Goal: Transaction & Acquisition: Purchase product/service

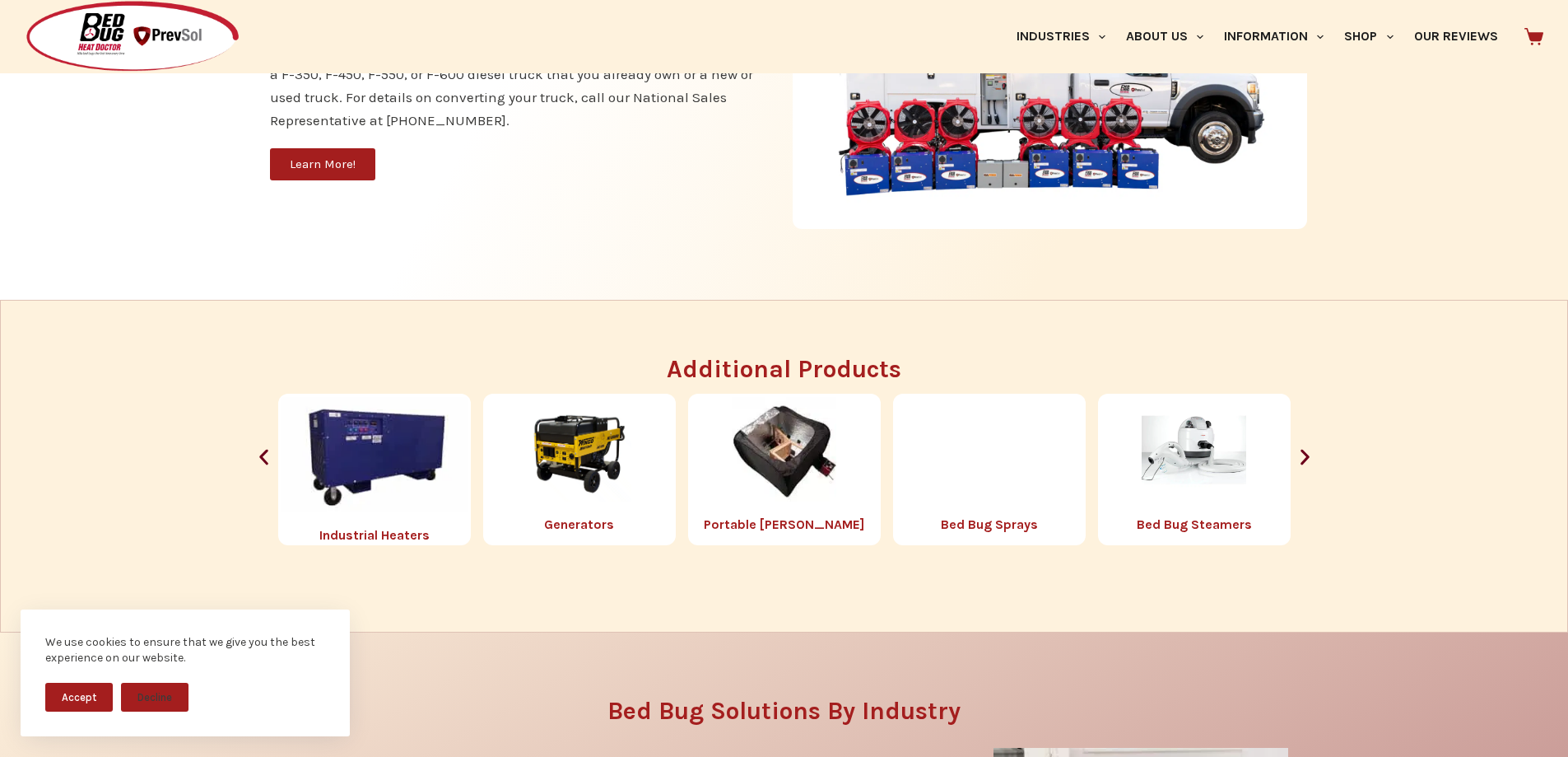
scroll to position [1812, 0]
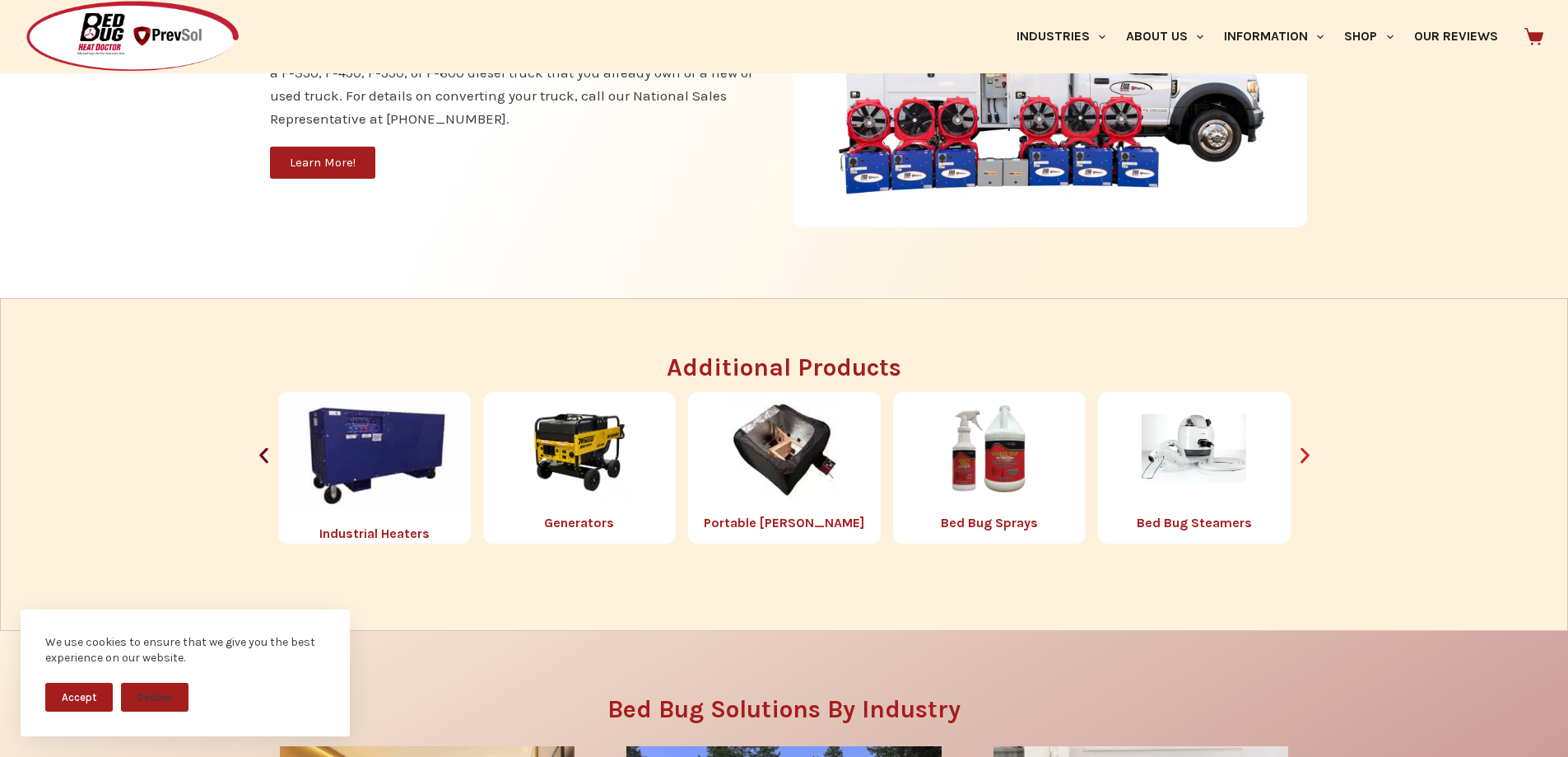
click at [1308, 458] on icon "Next slide" at bounding box center [1305, 455] width 20 height 20
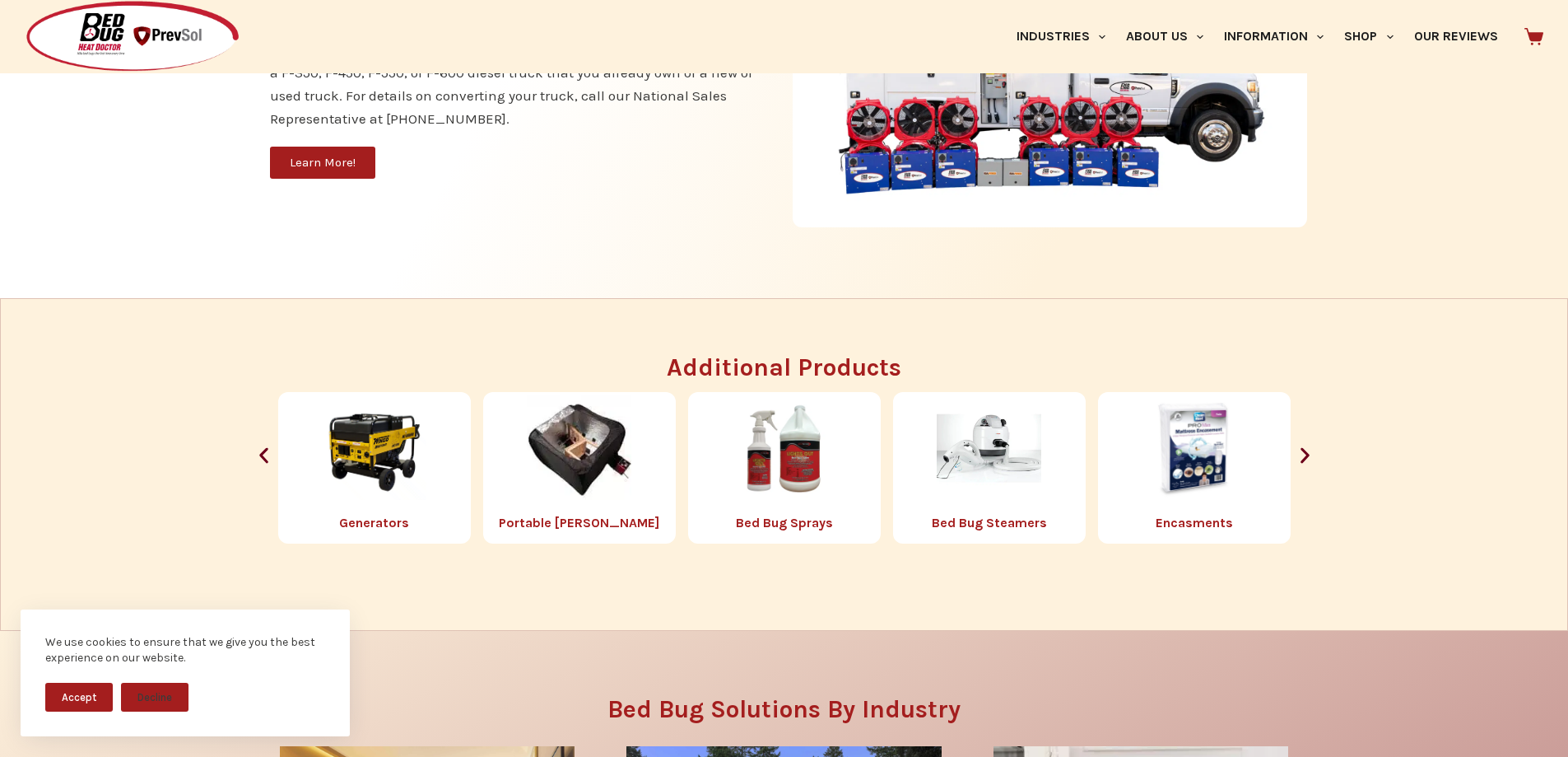
click at [1310, 469] on div "Portable Chambers Bed Bug Sprays Bed Bug Steamers Encasments Parts & Accessorie…" at bounding box center [784, 467] width 1062 height 152
click at [1314, 455] on icon "Next slide" at bounding box center [1305, 455] width 20 height 20
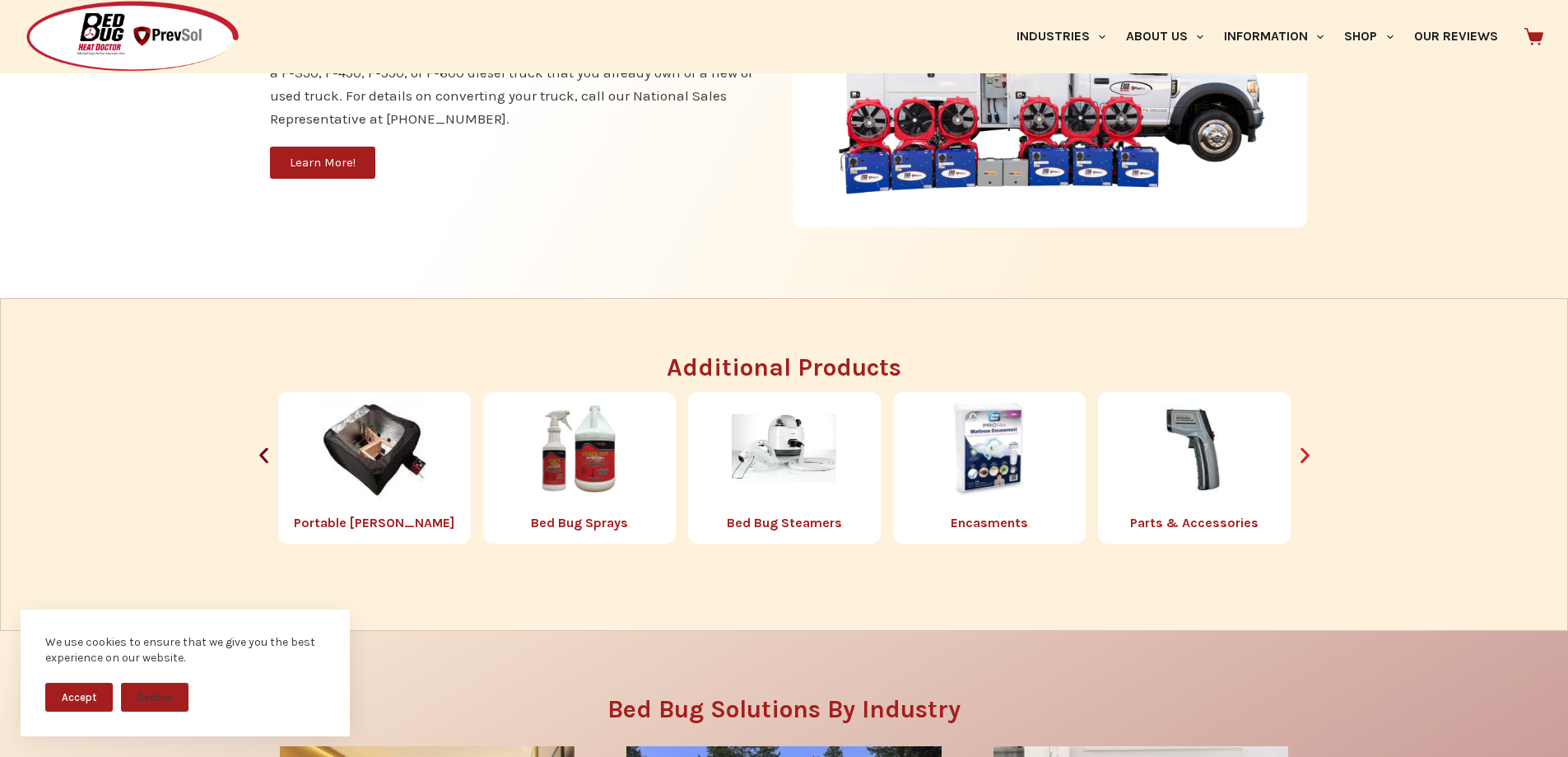
click at [1314, 455] on icon "Next slide" at bounding box center [1305, 455] width 20 height 20
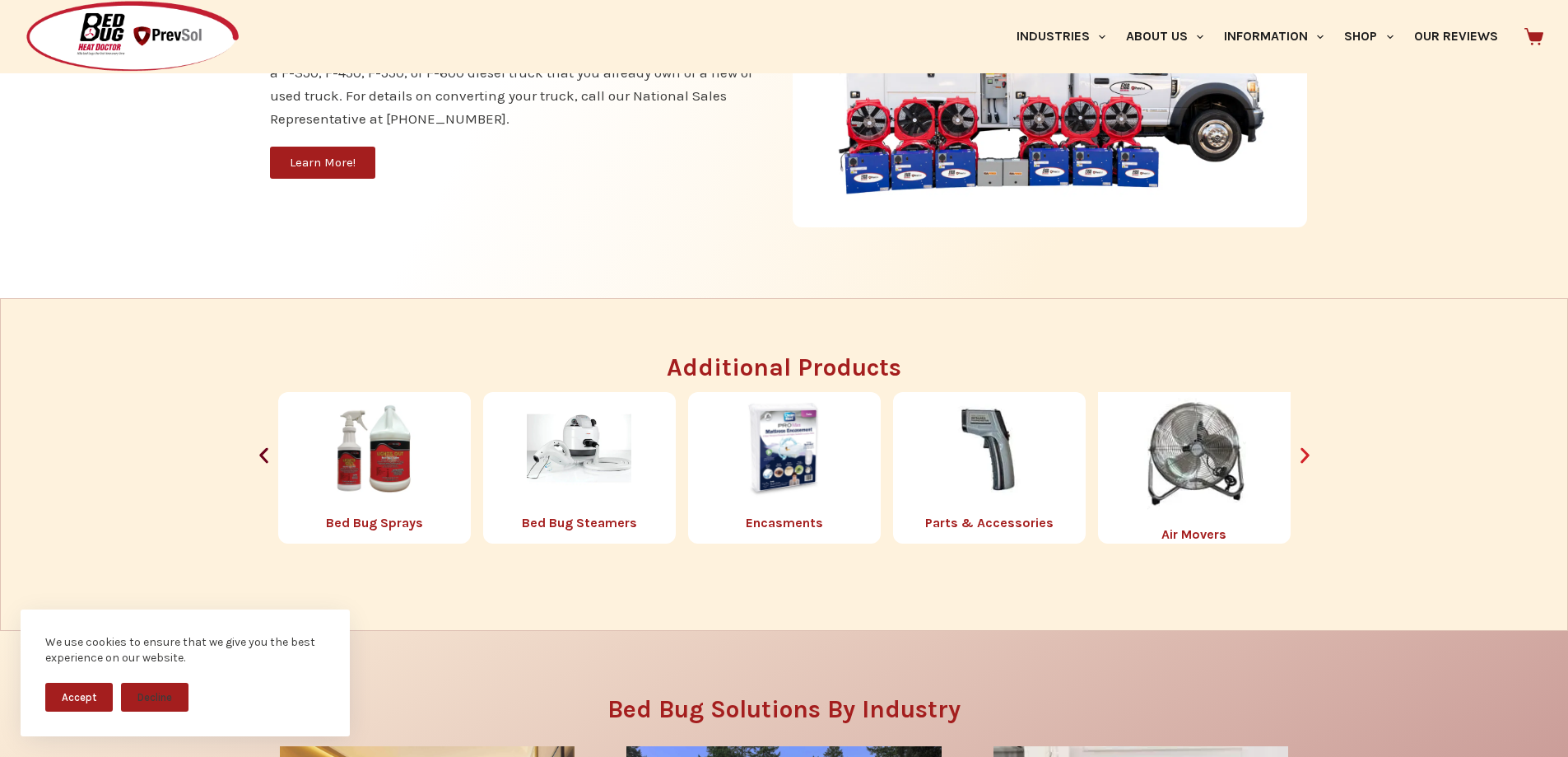
click at [1314, 455] on icon "Next slide" at bounding box center [1305, 455] width 20 height 20
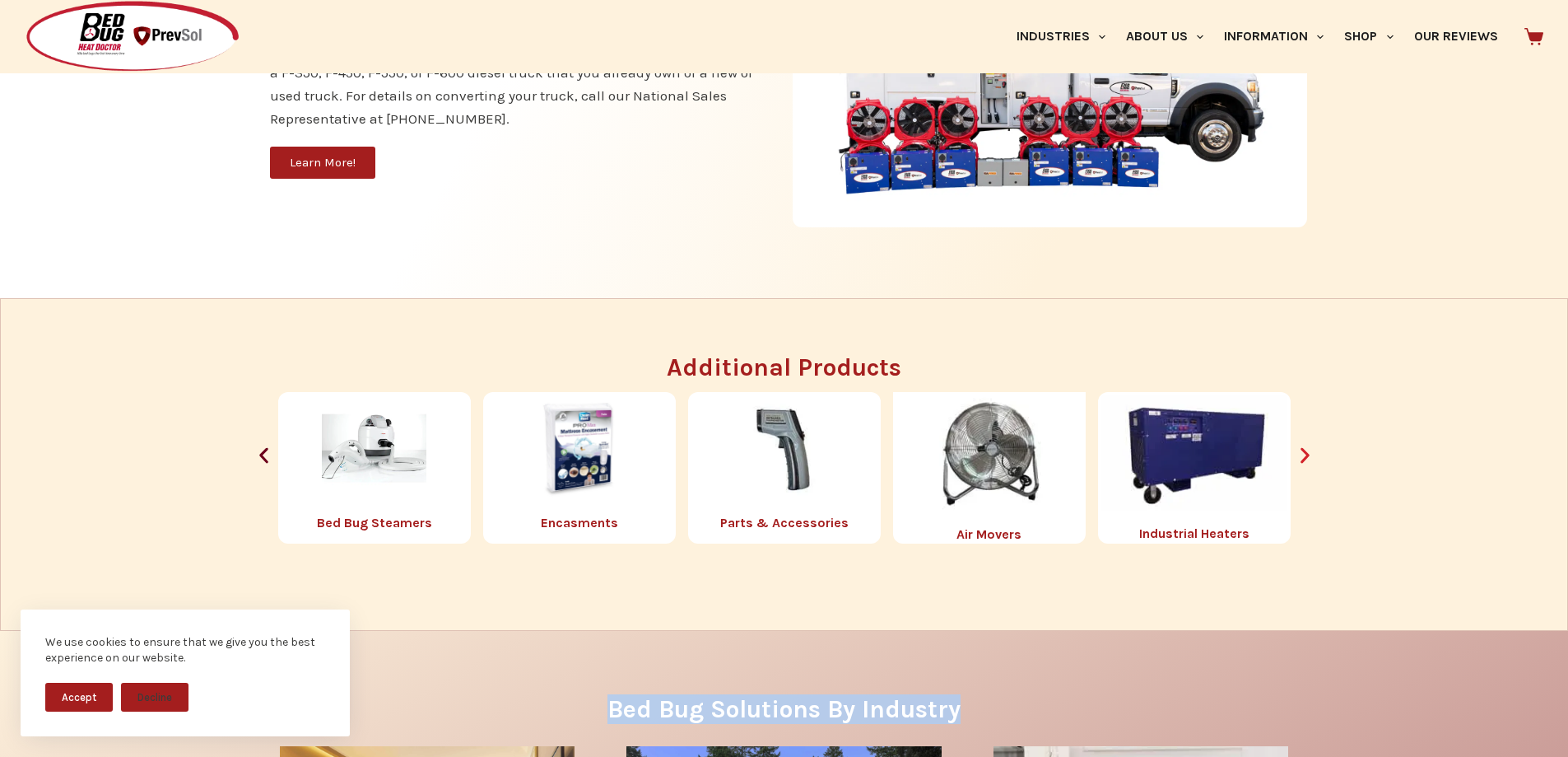
click at [1314, 455] on icon "Next slide" at bounding box center [1305, 455] width 20 height 20
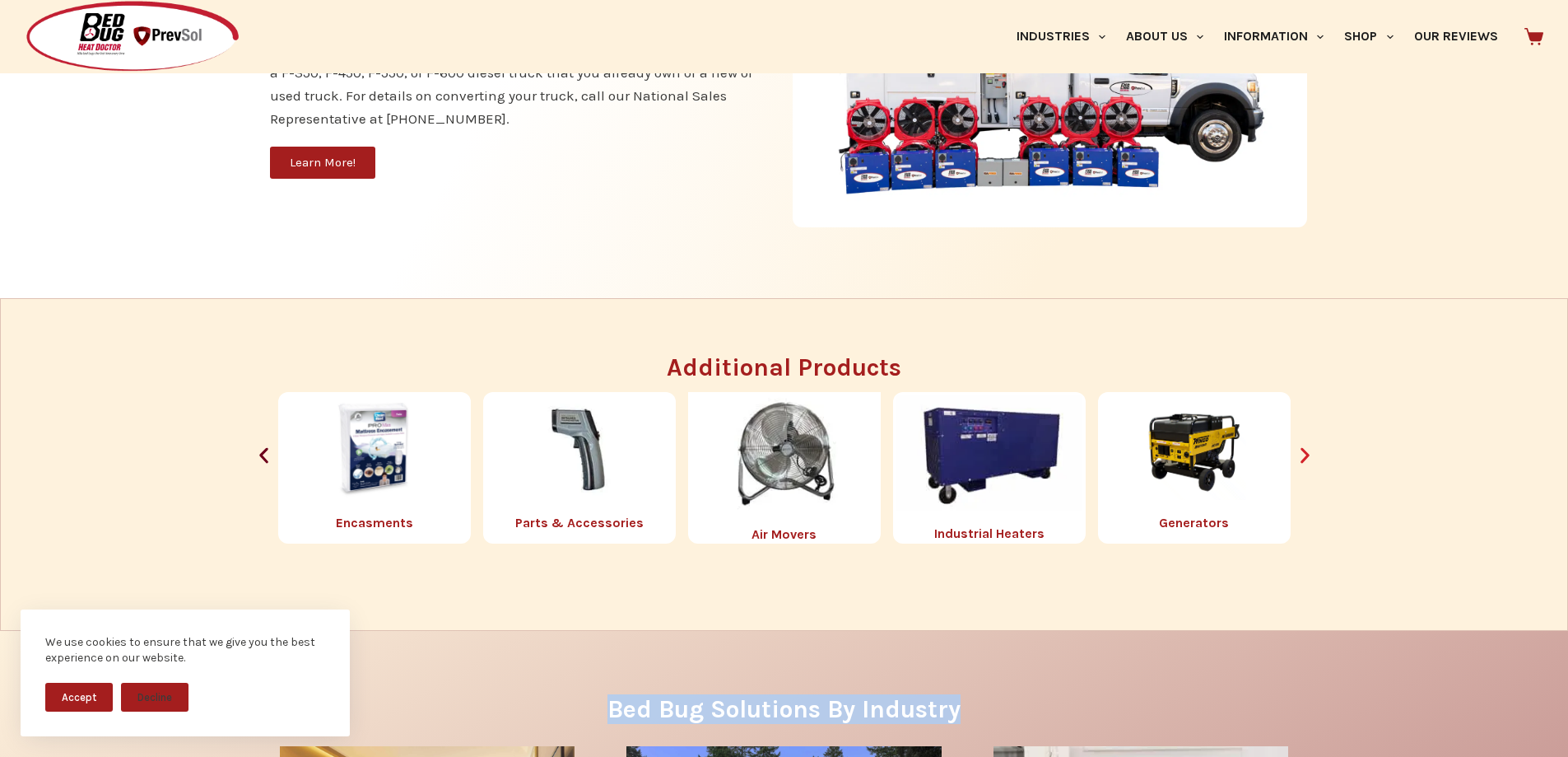
click at [1314, 455] on icon "Next slide" at bounding box center [1305, 455] width 20 height 20
click at [1315, 455] on icon "Next slide" at bounding box center [1305, 455] width 20 height 20
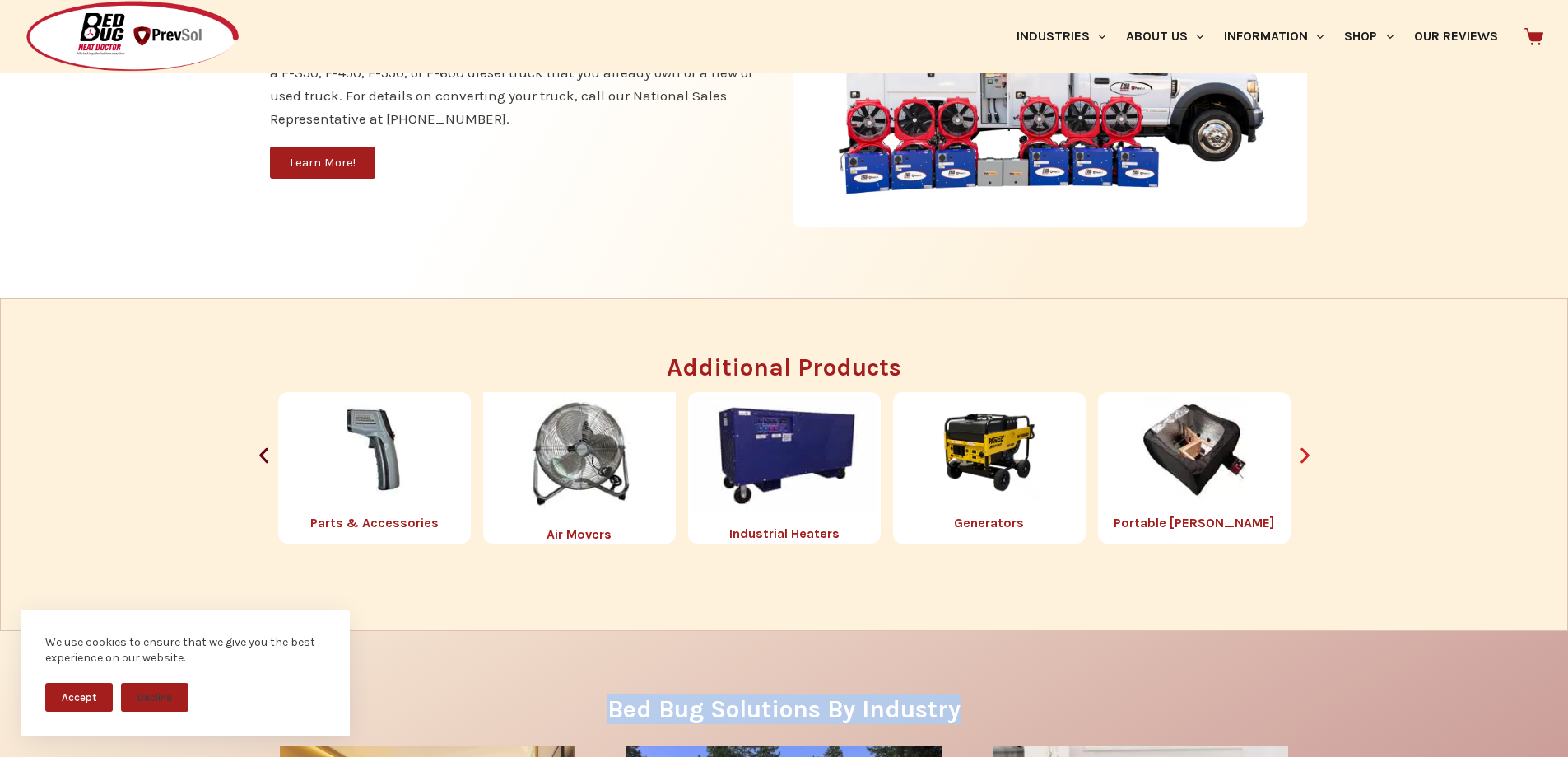
click at [1315, 455] on icon "Next slide" at bounding box center [1305, 455] width 20 height 20
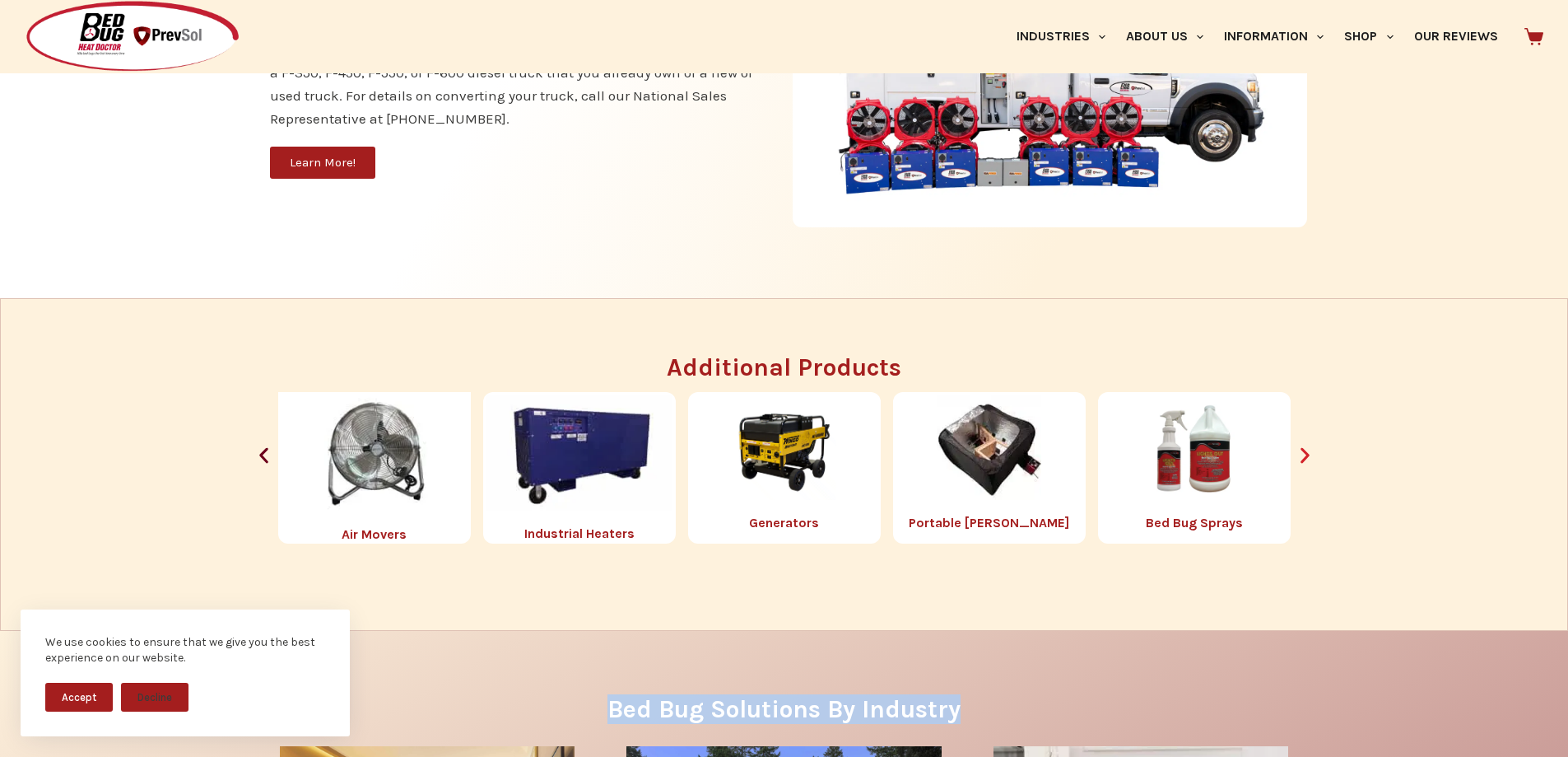
click at [1315, 455] on icon "Next slide" at bounding box center [1305, 455] width 20 height 20
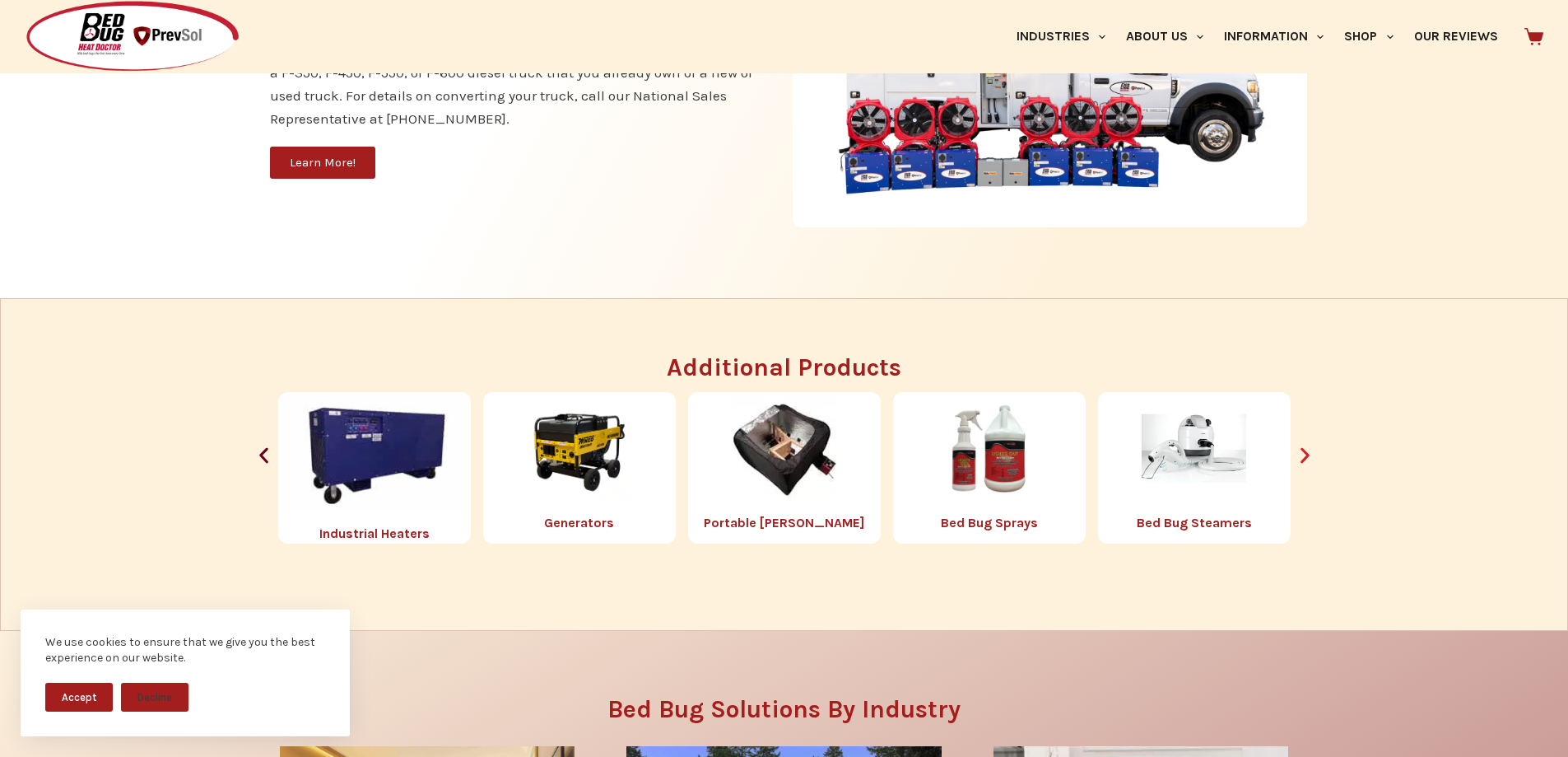
click at [1315, 455] on icon "Next slide" at bounding box center [1305, 455] width 20 height 20
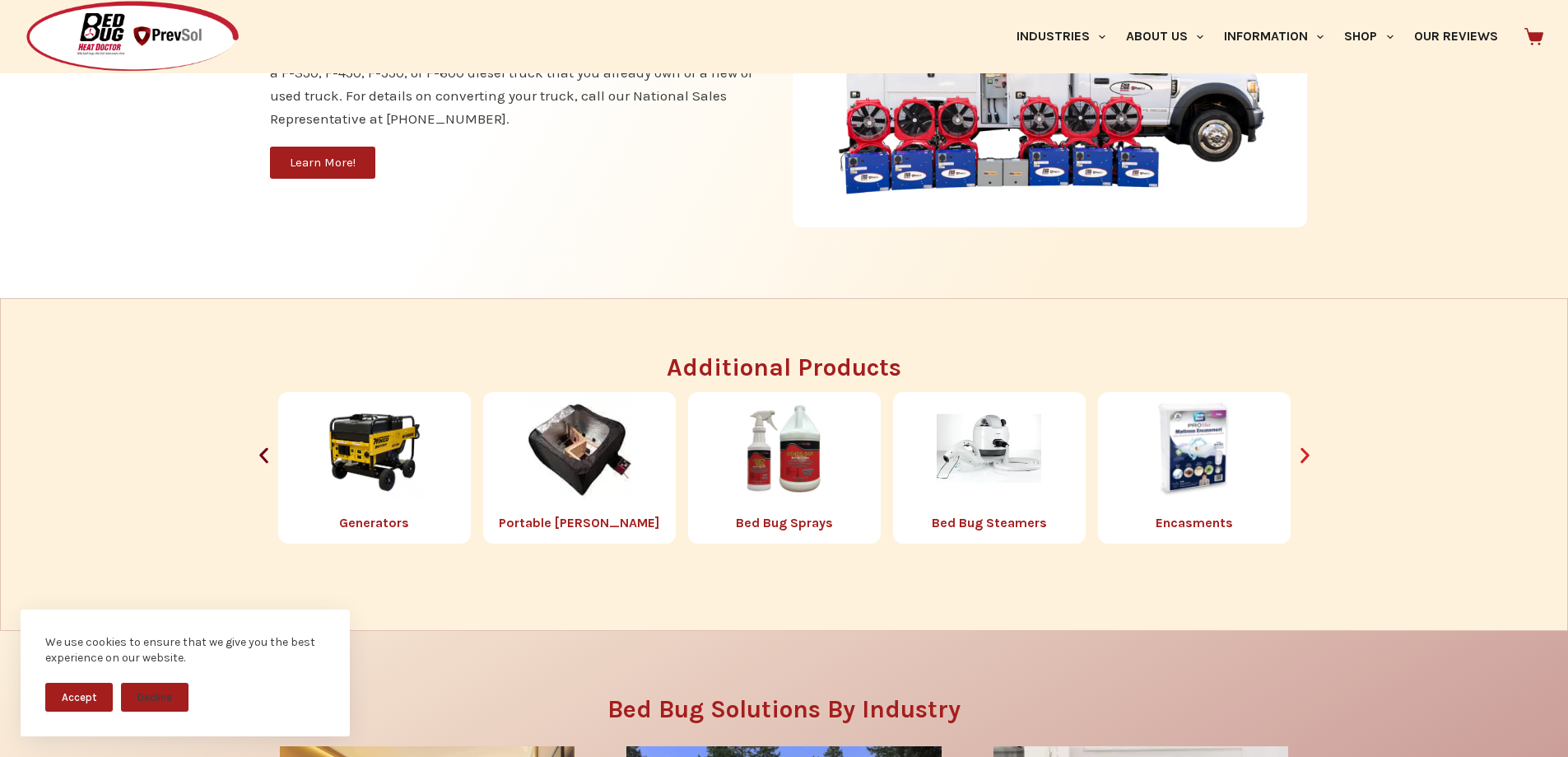
click at [1315, 455] on icon "Next slide" at bounding box center [1305, 455] width 20 height 20
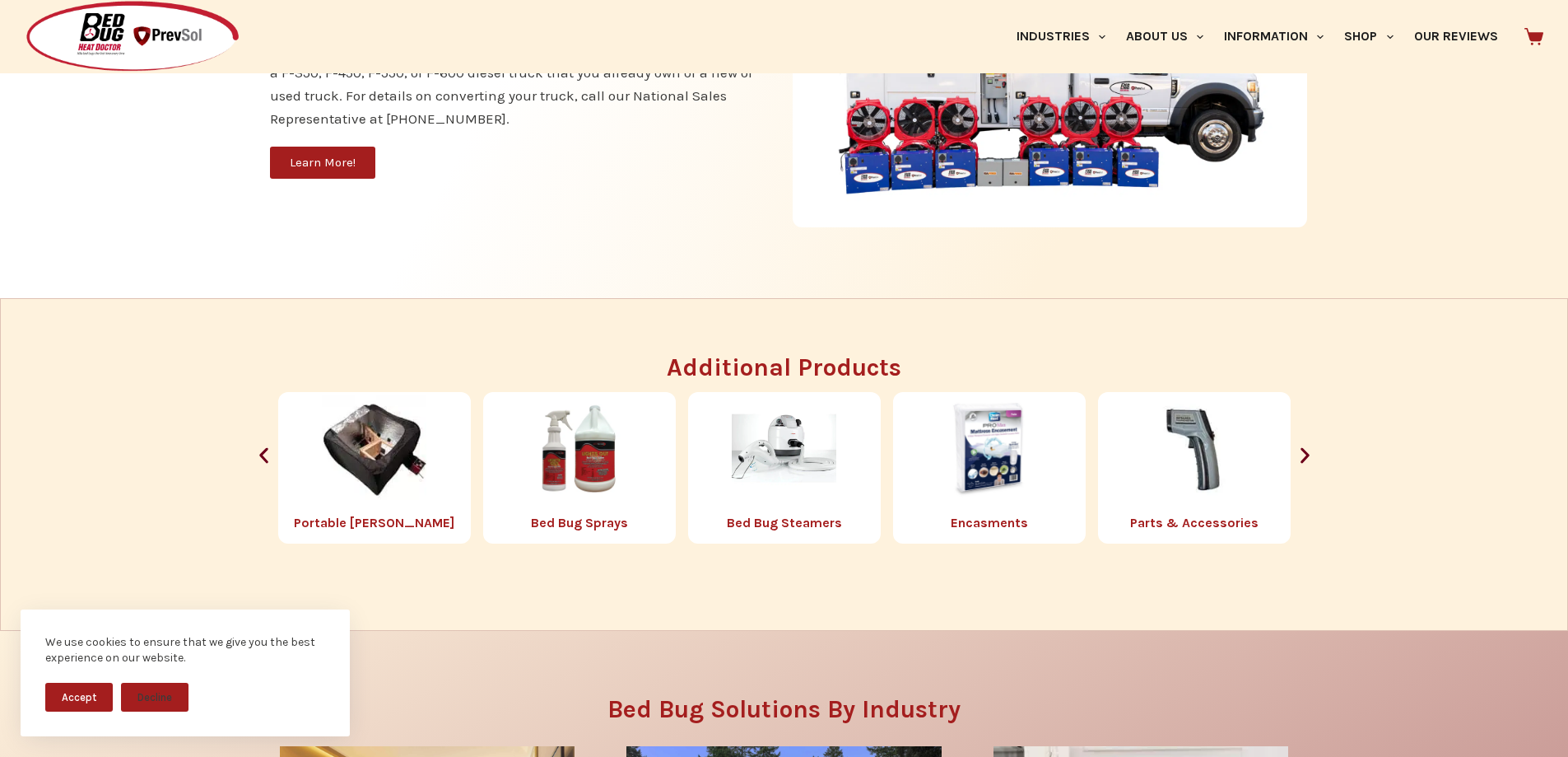
click at [1316, 455] on div "Additional Products Portable Chambers Bed Bug Sprays Bed Bug Steamers Encasment…" at bounding box center [784, 449] width 1550 height 189
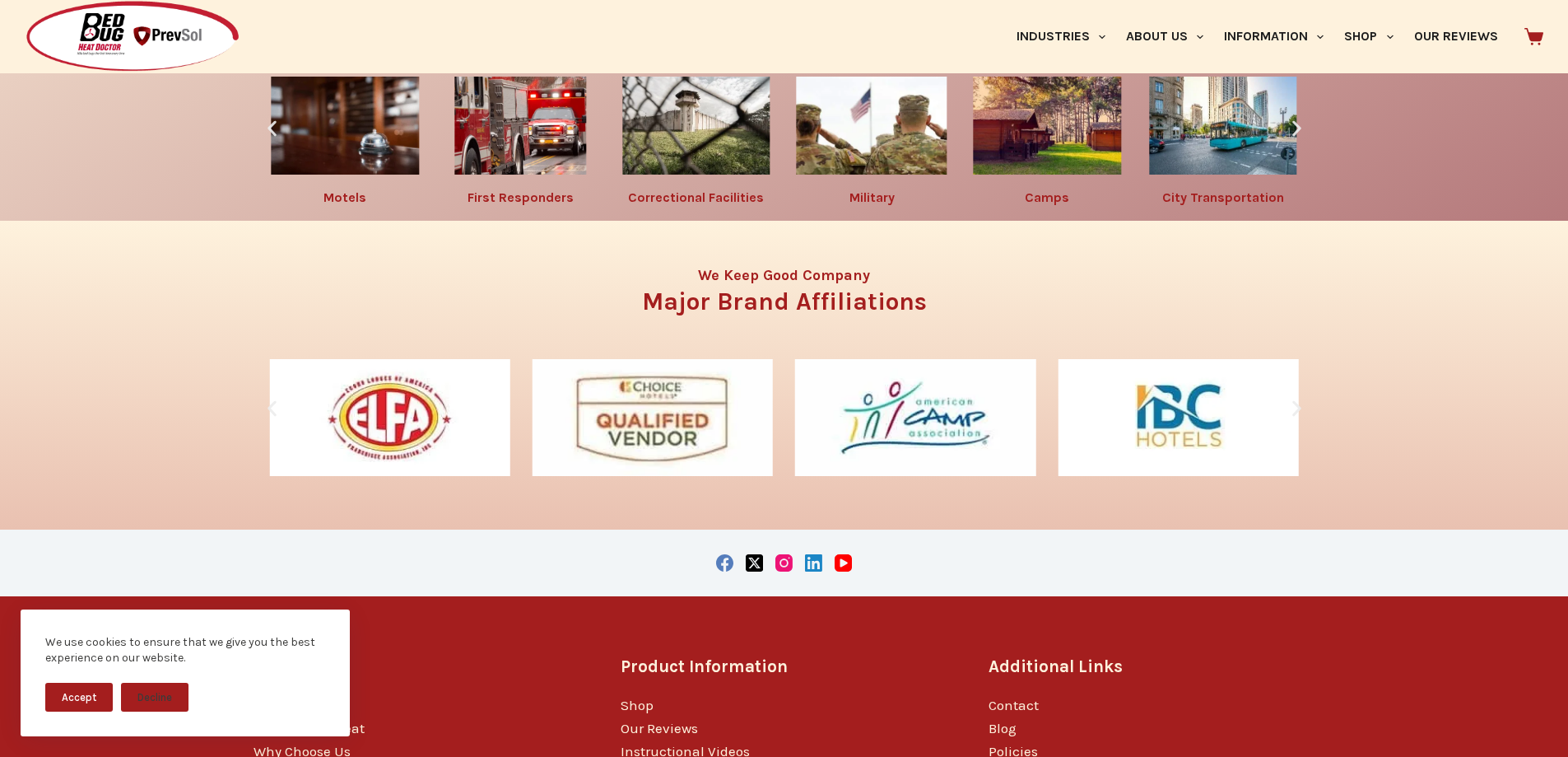
scroll to position [2622, 0]
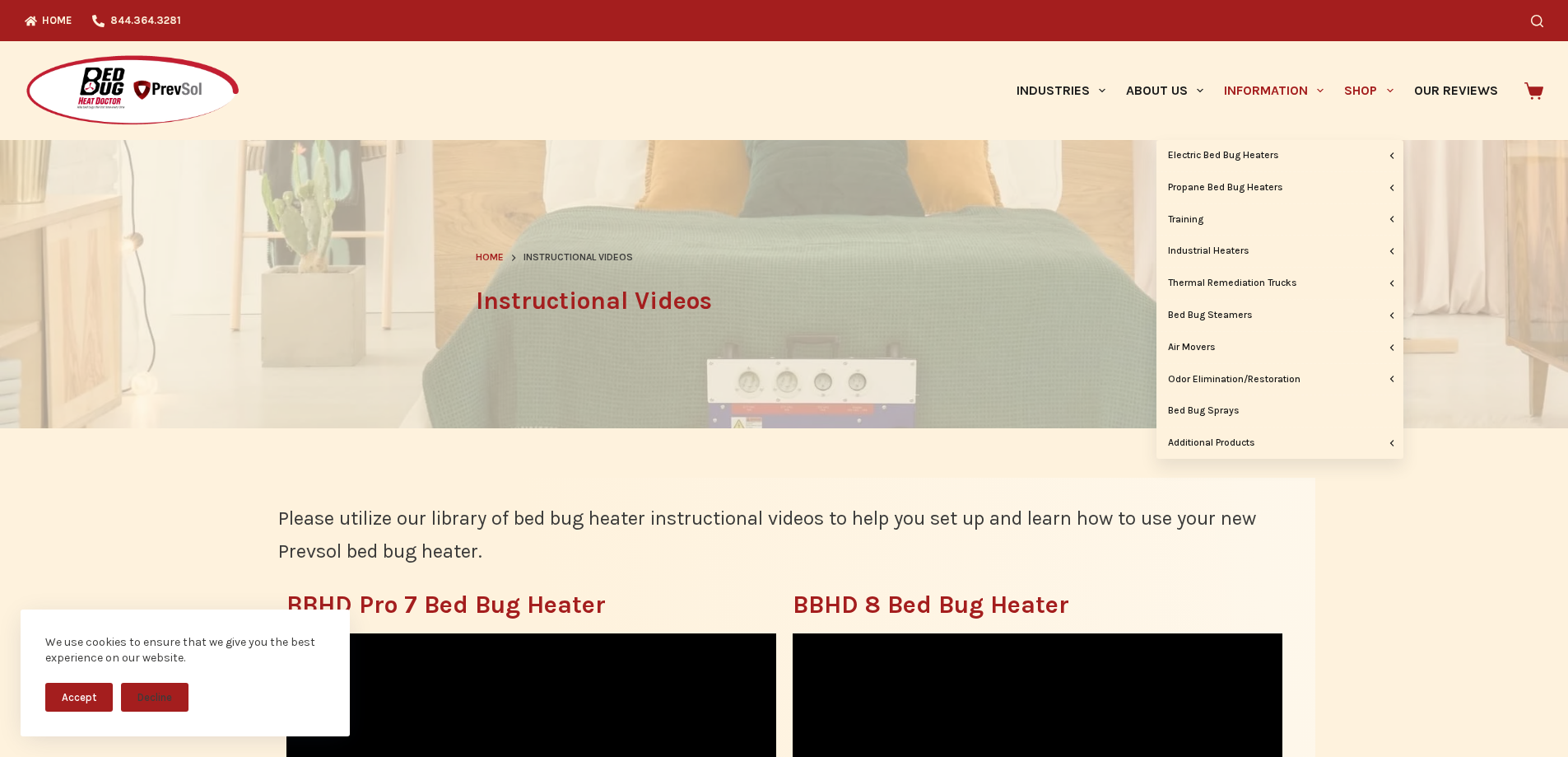
click at [1356, 88] on link "Shop" at bounding box center [1369, 90] width 69 height 99
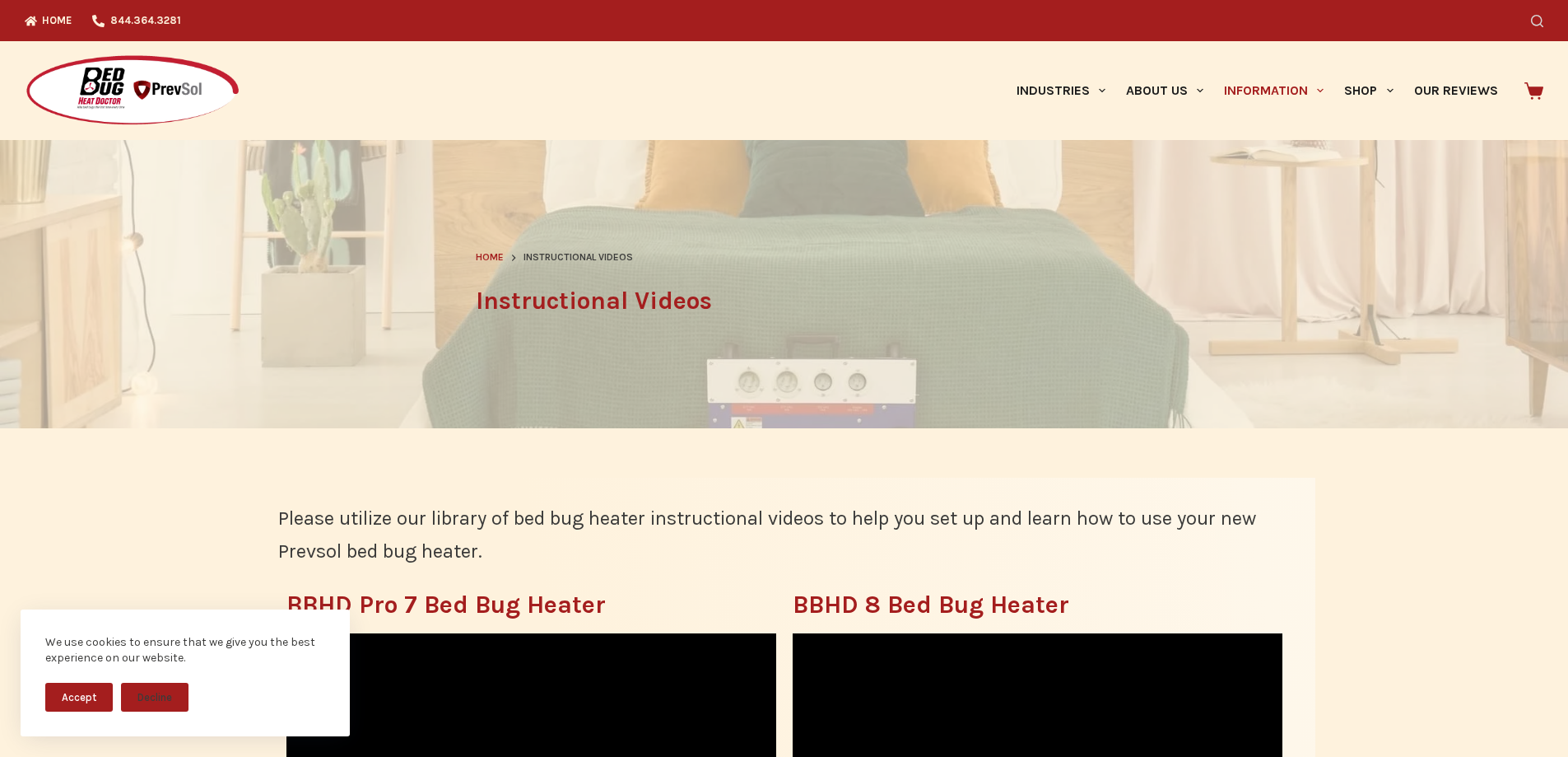
click at [1541, 26] on icon "Search" at bounding box center [1537, 21] width 12 height 12
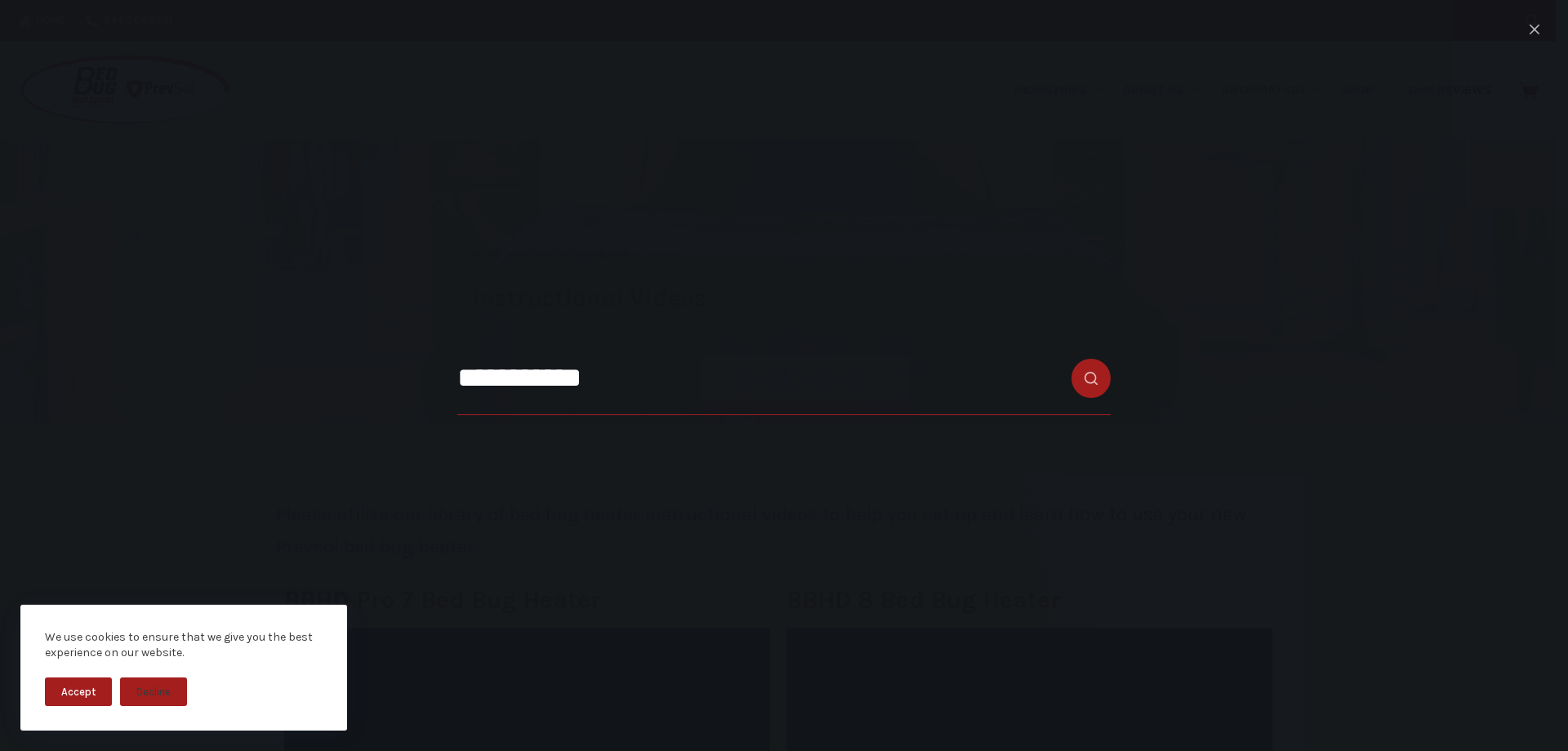
type input "**********"
click at [1071, 359] on button "Search button" at bounding box center [1091, 378] width 40 height 40
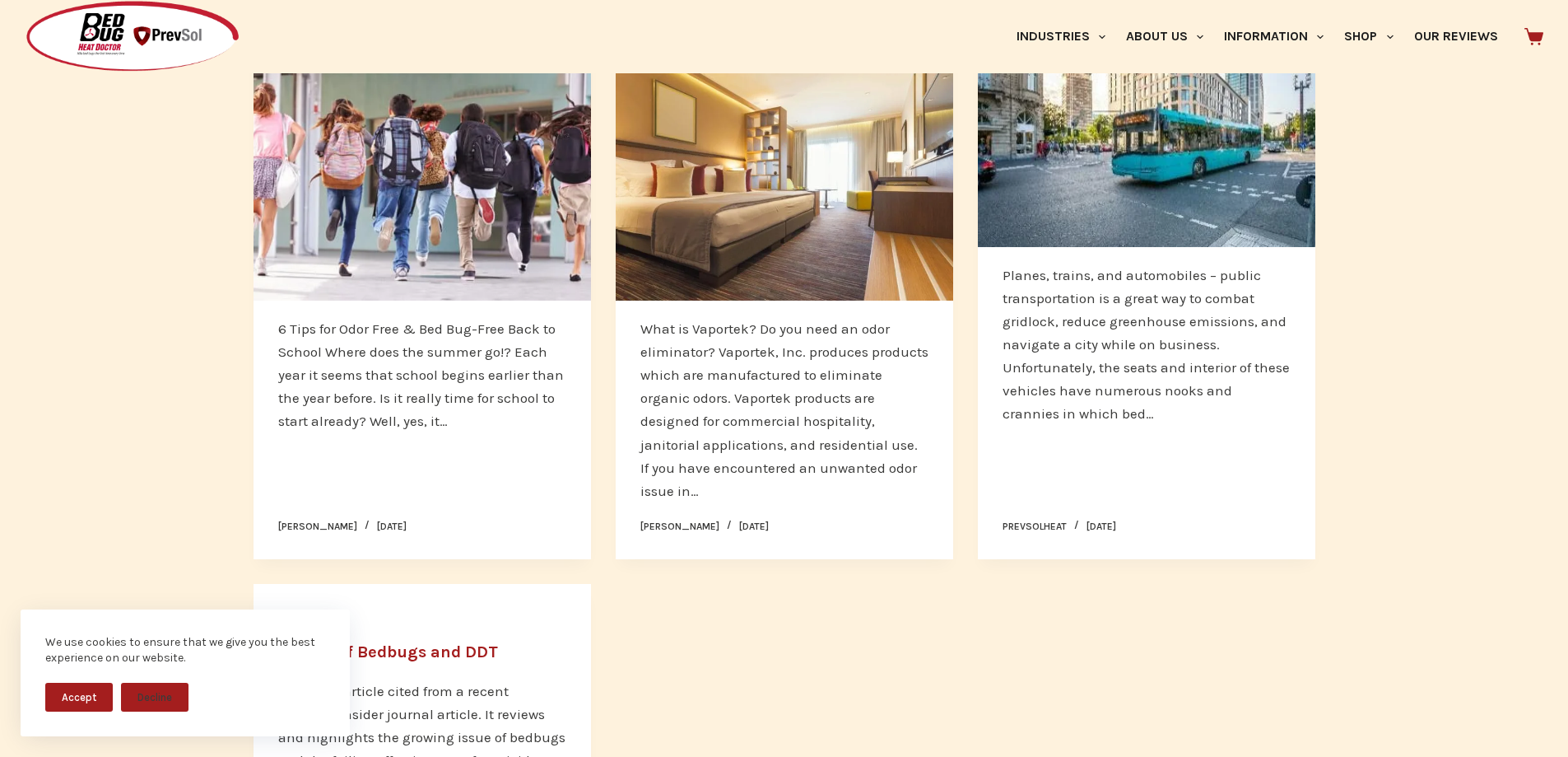
scroll to position [330, 0]
click at [96, 697] on button "Accept" at bounding box center [79, 697] width 67 height 29
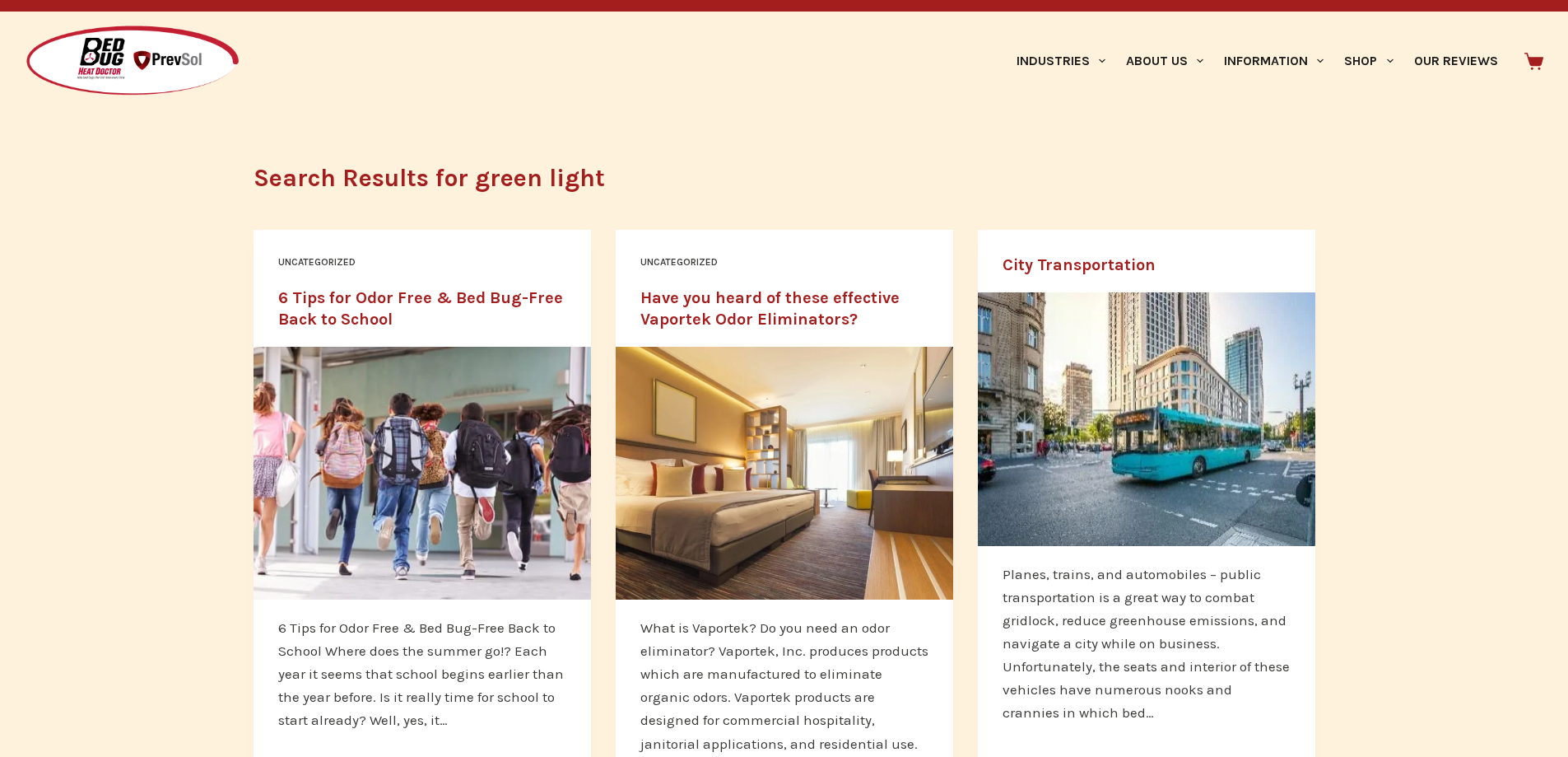
scroll to position [0, 0]
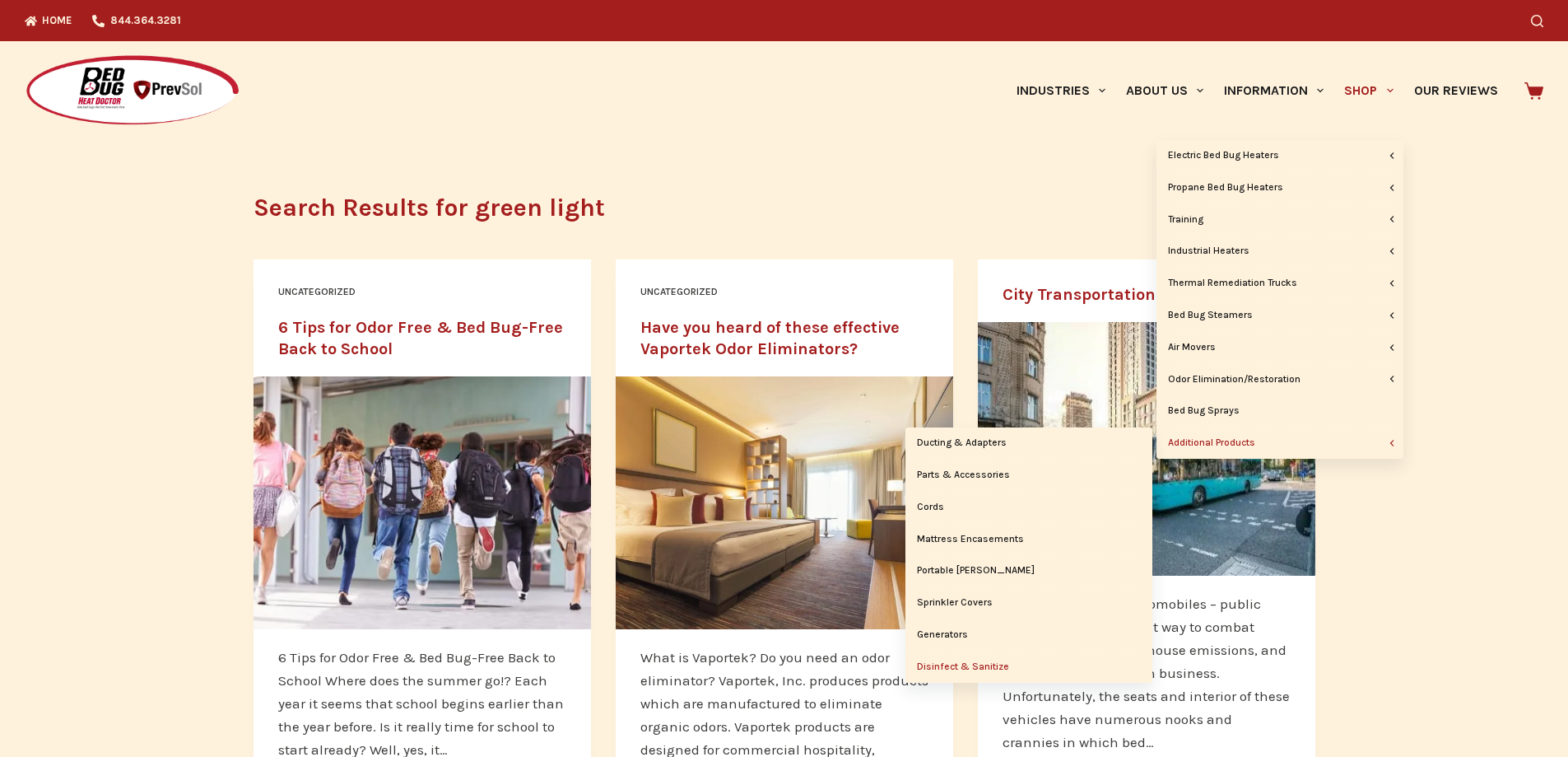
click at [958, 669] on link "Disinfect & Sanitize" at bounding box center [1029, 667] width 247 height 31
